Goal: Find specific page/section: Find specific page/section

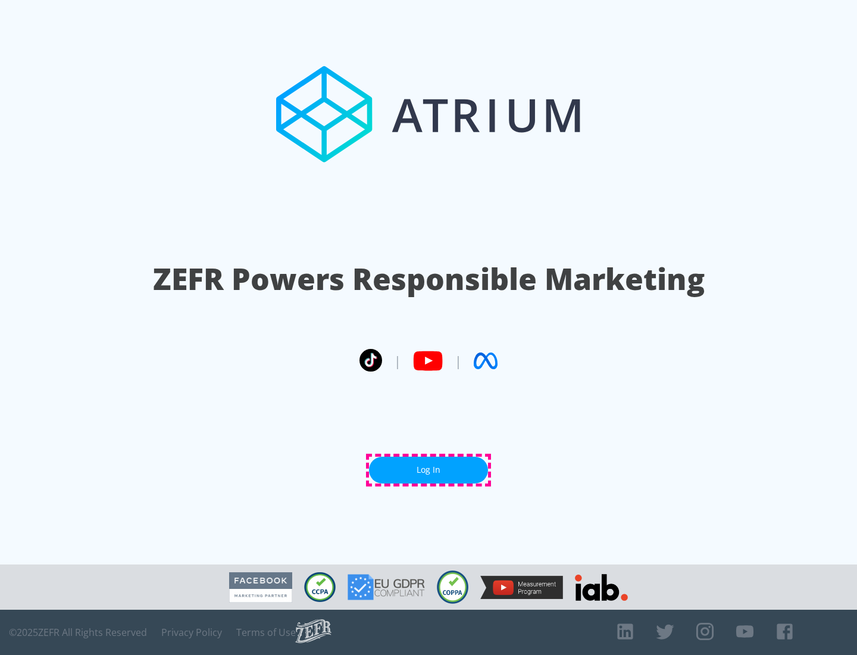
click at [429, 470] on link "Log In" at bounding box center [428, 470] width 119 height 27
